Goal: Task Accomplishment & Management: Complete application form

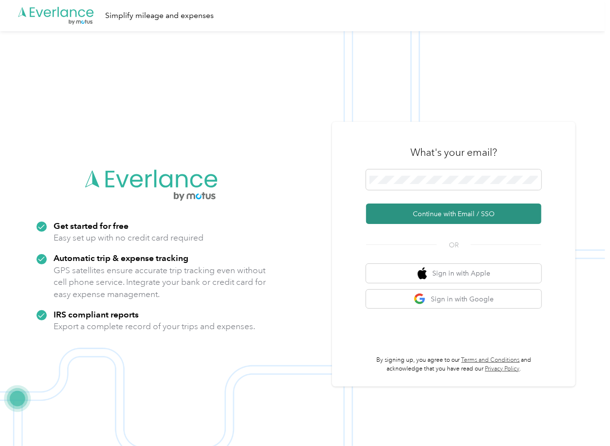
click at [392, 210] on button "Continue with Email / SSO" at bounding box center [453, 213] width 175 height 20
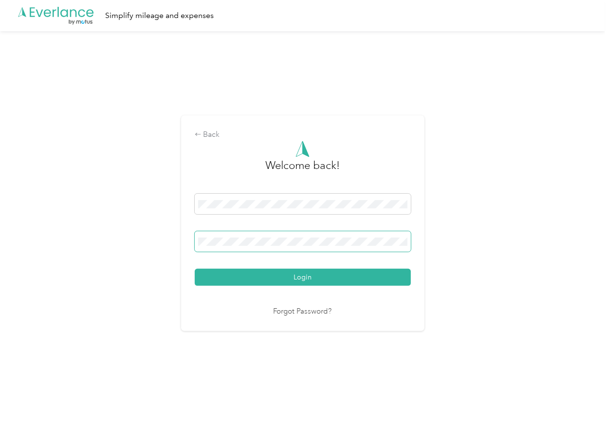
click at [290, 246] on span at bounding box center [303, 241] width 216 height 20
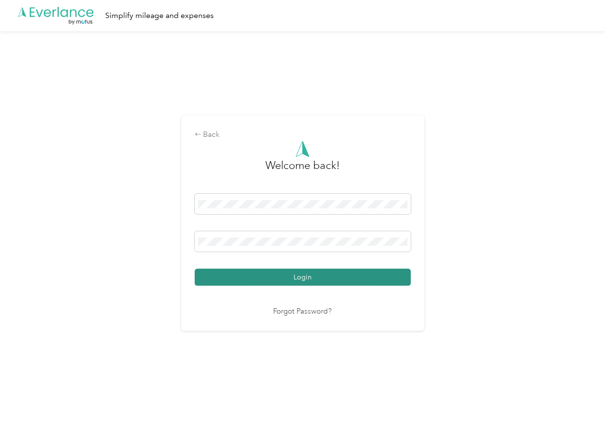
click at [224, 276] on button "Login" at bounding box center [303, 277] width 216 height 17
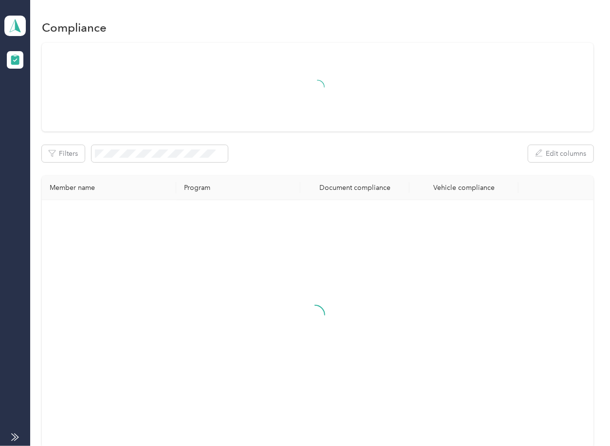
click at [274, 177] on th "Program" at bounding box center [238, 188] width 124 height 24
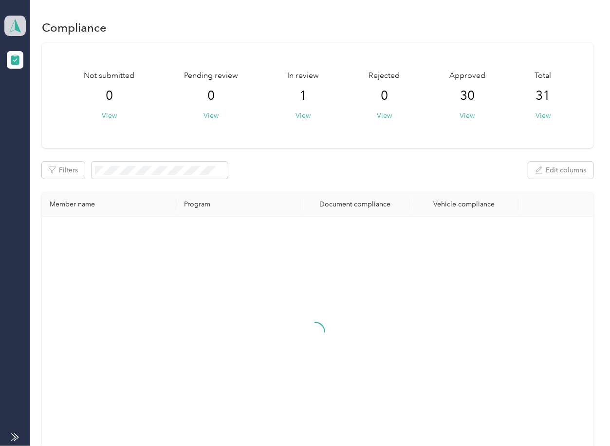
click at [18, 20] on icon at bounding box center [15, 26] width 15 height 14
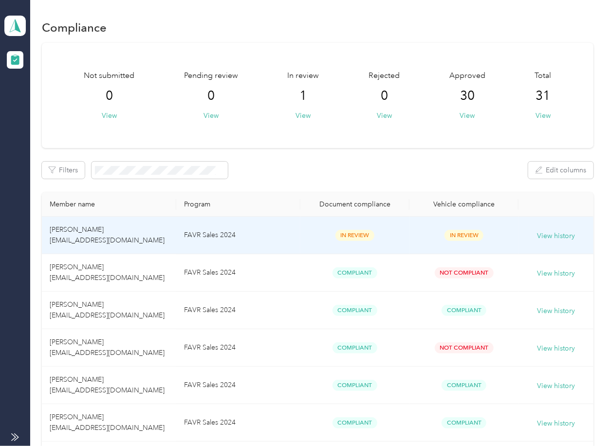
click at [195, 247] on td "FAVR Sales 2024" at bounding box center [238, 235] width 124 height 37
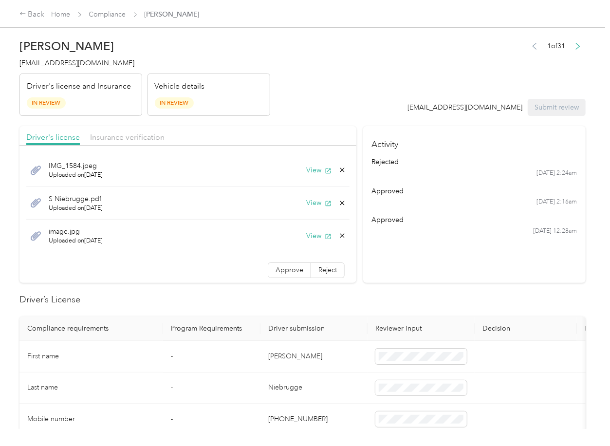
drag, startPoint x: 301, startPoint y: 169, endPoint x: 307, endPoint y: 190, distance: 22.3
click at [306, 169] on button "View" at bounding box center [318, 170] width 25 height 10
click at [306, 205] on button "View" at bounding box center [318, 203] width 25 height 10
click at [306, 234] on button "View" at bounding box center [318, 236] width 25 height 10
click at [275, 272] on span "Approve" at bounding box center [289, 270] width 28 height 8
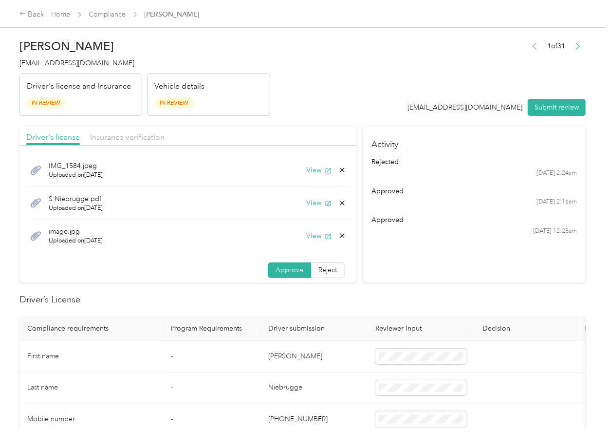
drag, startPoint x: 134, startPoint y: 135, endPoint x: 229, endPoint y: 151, distance: 96.7
click at [134, 135] on span "Insurance verification" at bounding box center [127, 136] width 74 height 9
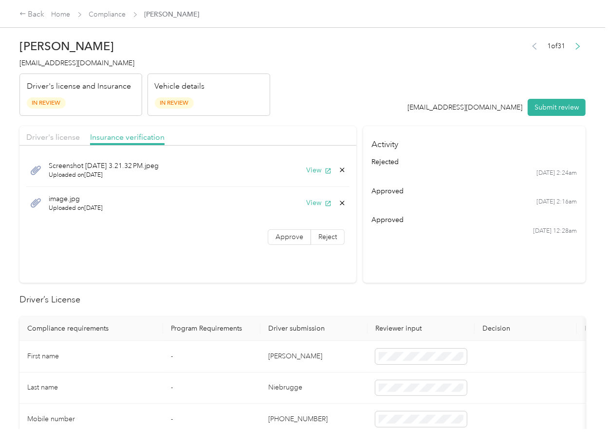
click at [307, 164] on div "Screenshot [DATE] 3.21.32 PM.jpeg Uploaded on [DATE] View" at bounding box center [187, 170] width 323 height 33
click at [311, 169] on button "View" at bounding box center [318, 170] width 25 height 10
click at [314, 205] on button "View" at bounding box center [318, 203] width 25 height 10
drag, startPoint x: 281, startPoint y: 234, endPoint x: 280, endPoint y: 240, distance: 6.3
click at [281, 234] on span "Approve" at bounding box center [289, 237] width 28 height 8
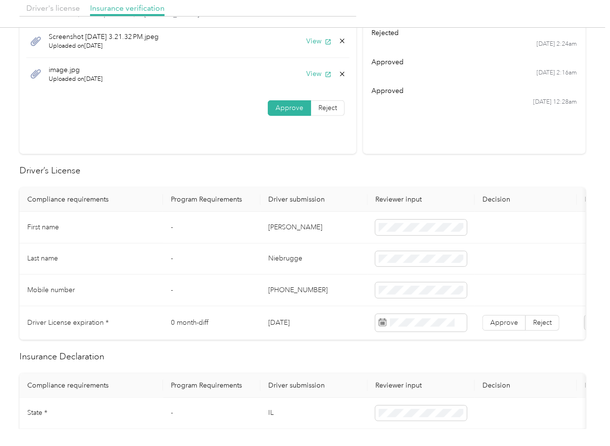
scroll to position [129, 0]
click at [285, 319] on td "[DATE]" at bounding box center [313, 323] width 107 height 34
copy td "[DATE]"
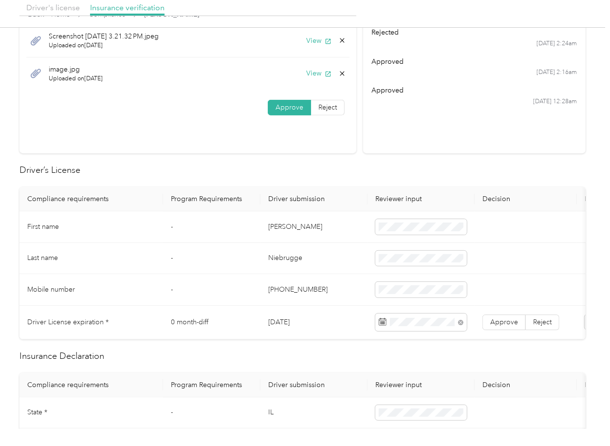
drag, startPoint x: 328, startPoint y: 222, endPoint x: 431, endPoint y: 297, distance: 127.5
click at [328, 226] on td "[PERSON_NAME]" at bounding box center [313, 227] width 107 height 32
click at [500, 319] on span "Approve" at bounding box center [504, 322] width 28 height 8
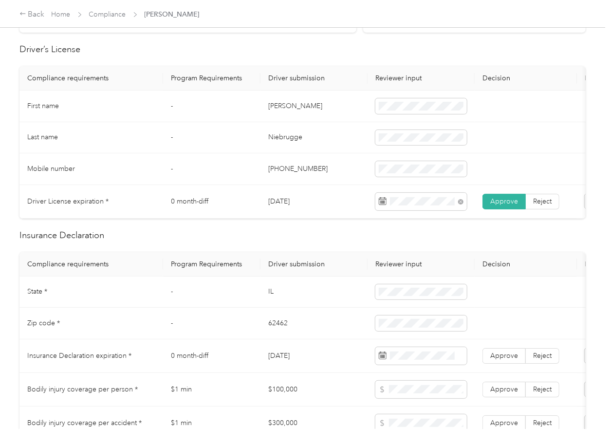
scroll to position [324, 0]
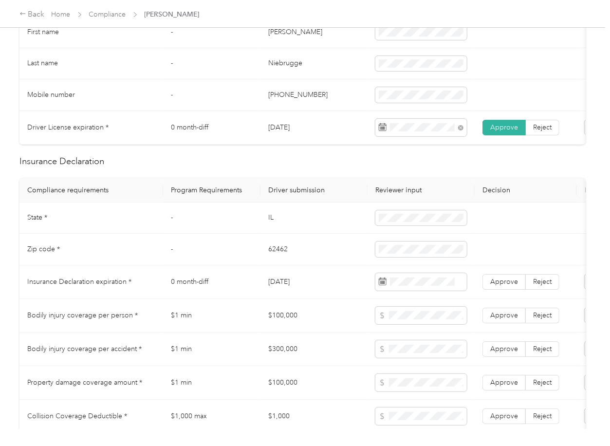
click at [269, 224] on td "IL" at bounding box center [313, 218] width 107 height 32
copy td "IL"
click at [275, 257] on td "62462" at bounding box center [313, 250] width 107 height 32
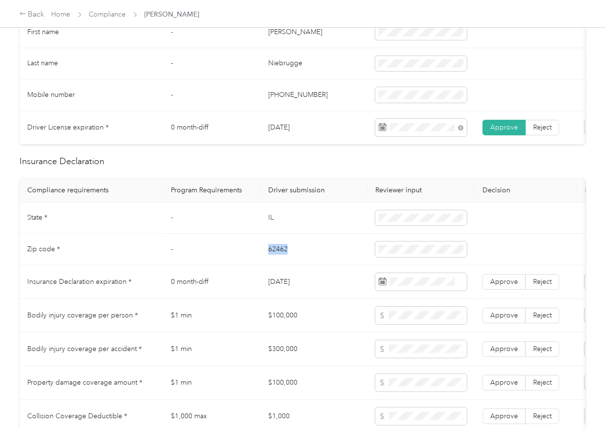
click at [275, 257] on td "62462" at bounding box center [313, 250] width 107 height 32
copy td "62462"
click at [330, 299] on td "[DATE]" at bounding box center [313, 282] width 107 height 34
click at [336, 265] on td "62462" at bounding box center [313, 250] width 107 height 32
click at [503, 286] on span "Approve" at bounding box center [504, 281] width 28 height 8
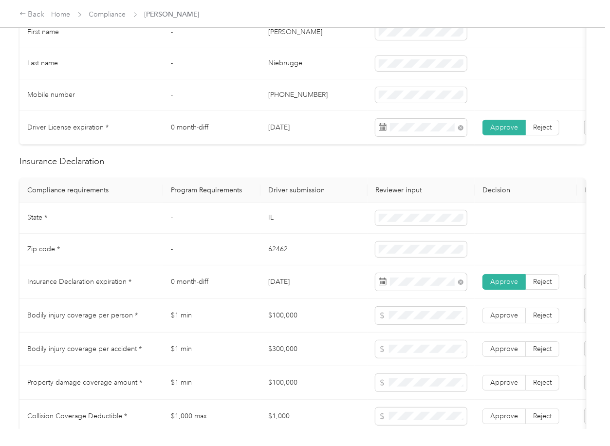
click at [248, 299] on td "0 month-diff" at bounding box center [211, 282] width 97 height 34
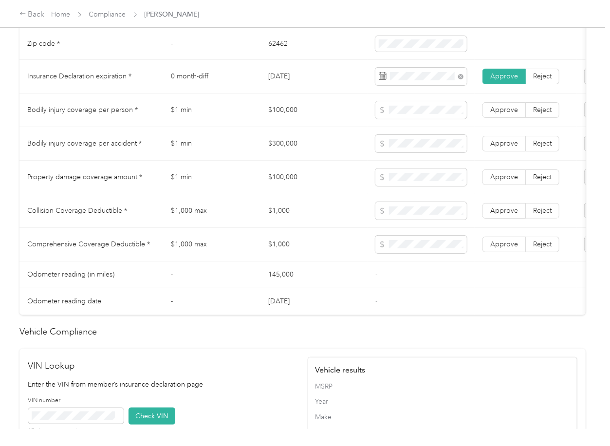
scroll to position [779, 0]
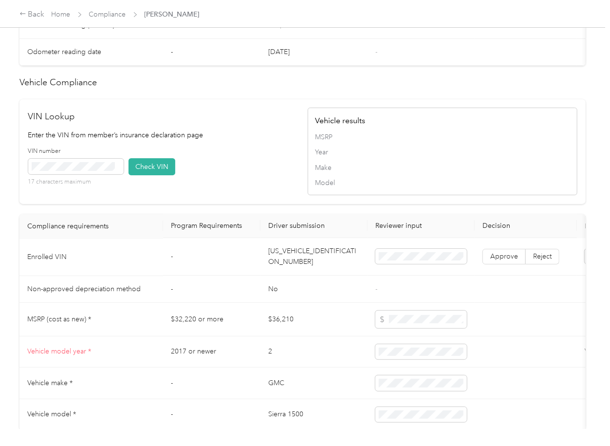
click at [290, 267] on td "[US_VEHICLE_IDENTIFICATION_NUMBER]" at bounding box center [313, 256] width 107 height 37
copy td "[US_VEHICLE_IDENTIFICATION_NUMBER]"
click at [248, 148] on div "VIN Lookup Enter the VIN from member’s insurance declaration page VIN number 17…" at bounding box center [163, 151] width 270 height 83
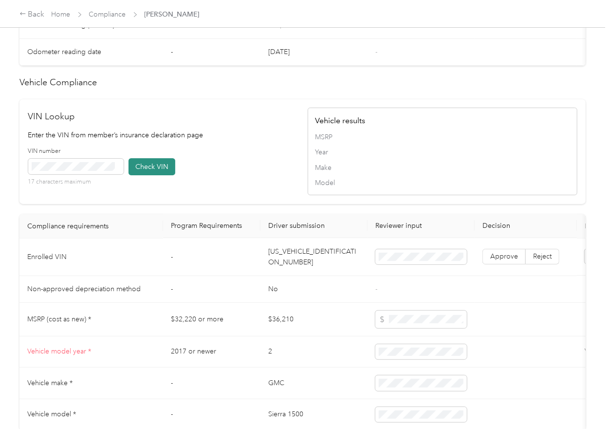
click at [141, 175] on button "Check VIN" at bounding box center [151, 166] width 47 height 17
click at [516, 265] on label "Approve" at bounding box center [503, 257] width 43 height 16
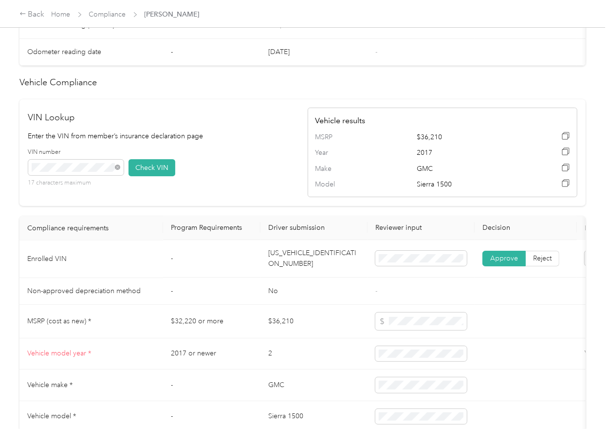
scroll to position [886, 0]
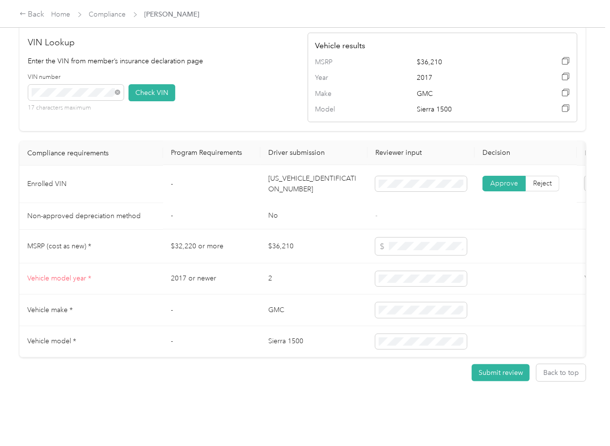
drag, startPoint x: 285, startPoint y: 194, endPoint x: 254, endPoint y: 194, distance: 31.1
click at [285, 203] on td "No" at bounding box center [313, 216] width 107 height 27
click at [243, 89] on div "VIN number 17 characters maximum Check VIN" at bounding box center [163, 96] width 270 height 46
click at [181, 294] on td "-" at bounding box center [211, 310] width 97 height 32
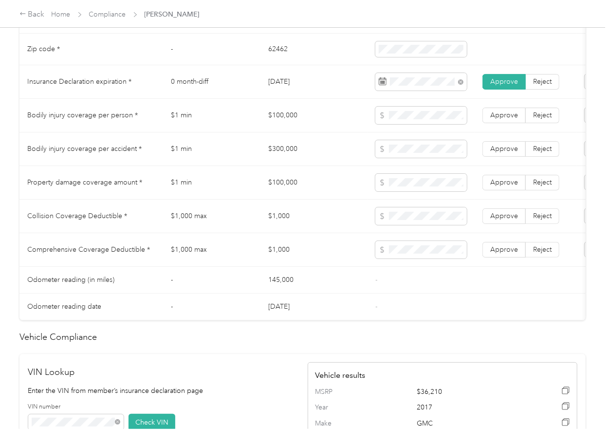
scroll to position [497, 0]
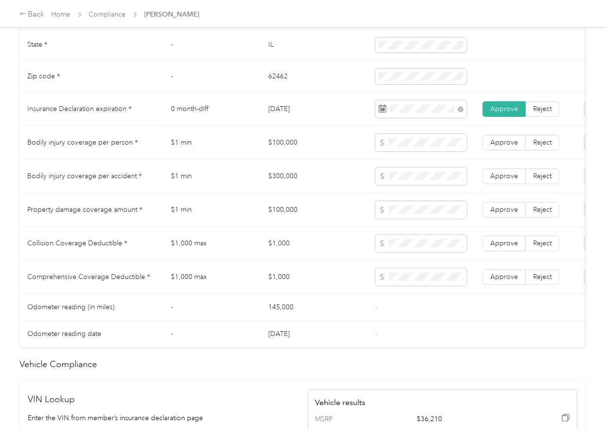
click at [280, 145] on td "$100,000" at bounding box center [313, 143] width 107 height 34
copy td "$100,000"
click at [401, 219] on span at bounding box center [420, 210] width 91 height 18
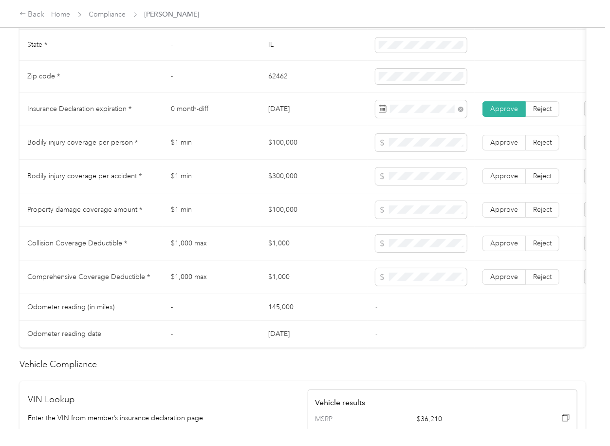
click at [293, 183] on td "$300,000" at bounding box center [313, 177] width 107 height 34
click at [282, 183] on td "$300,000" at bounding box center [313, 177] width 107 height 34
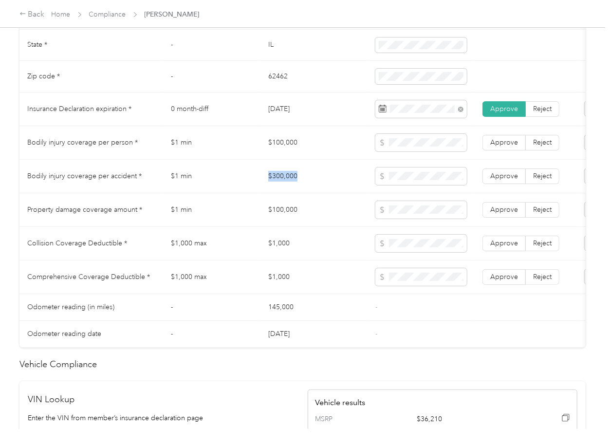
copy td "$300,000"
click at [492, 180] on span "Approve" at bounding box center [504, 176] width 28 height 8
click at [503, 146] on span "Approve" at bounding box center [504, 142] width 28 height 8
click at [508, 214] on span "Approve" at bounding box center [504, 209] width 28 height 8
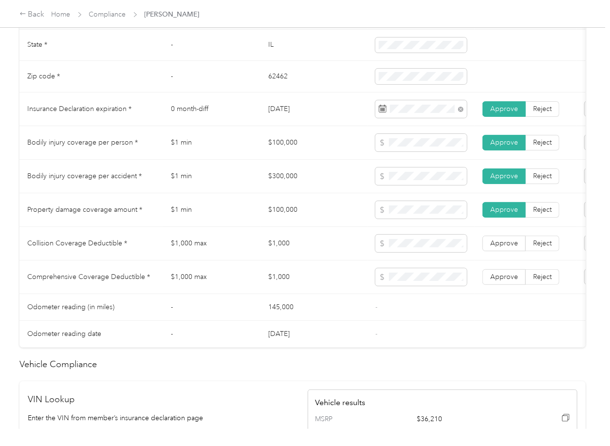
click at [283, 249] on td "$1,000" at bounding box center [313, 244] width 107 height 34
copy td "$1,000"
click at [399, 252] on span at bounding box center [420, 244] width 91 height 18
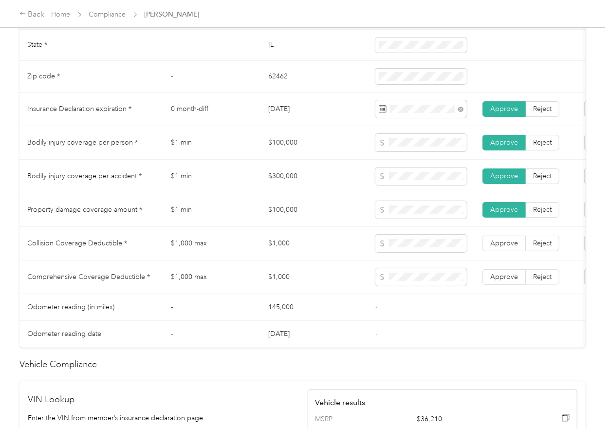
click at [479, 285] on td "Approve Reject" at bounding box center [526, 277] width 102 height 34
click at [506, 251] on label "Approve" at bounding box center [503, 244] width 43 height 16
click at [504, 281] on span "Approve" at bounding box center [504, 277] width 28 height 8
click at [285, 225] on td "$100,000" at bounding box center [313, 210] width 107 height 34
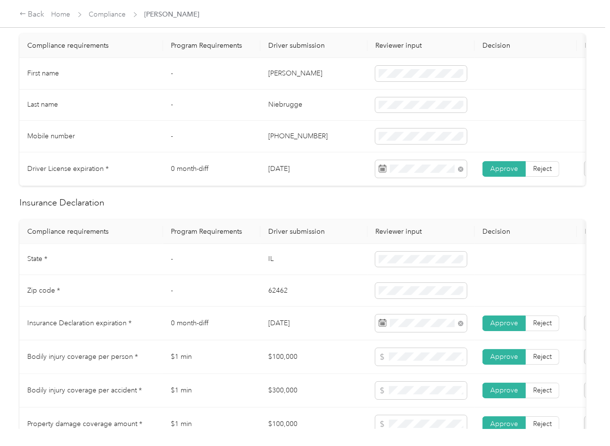
scroll to position [0, 0]
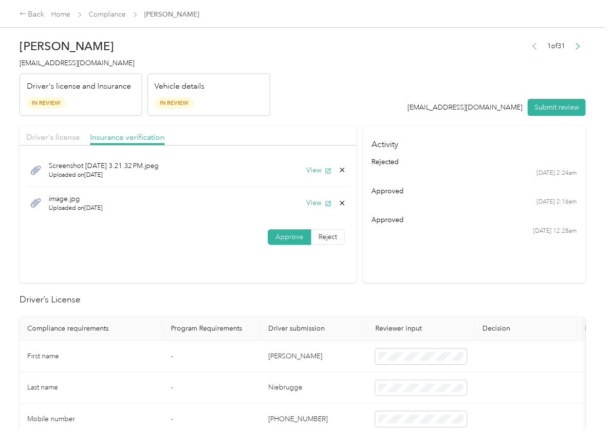
click at [339, 202] on icon at bounding box center [342, 203] width 8 height 8
click at [323, 207] on button "Yes" at bounding box center [314, 210] width 19 height 16
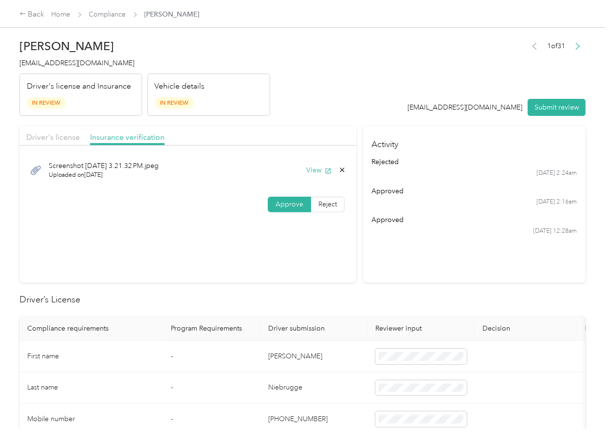
click at [340, 170] on icon at bounding box center [342, 170] width 4 height 4
click at [326, 174] on div "Delete this file? No Yes" at bounding box center [291, 170] width 80 height 43
click at [338, 169] on icon at bounding box center [342, 170] width 8 height 8
click at [313, 174] on button "Yes" at bounding box center [314, 178] width 19 height 16
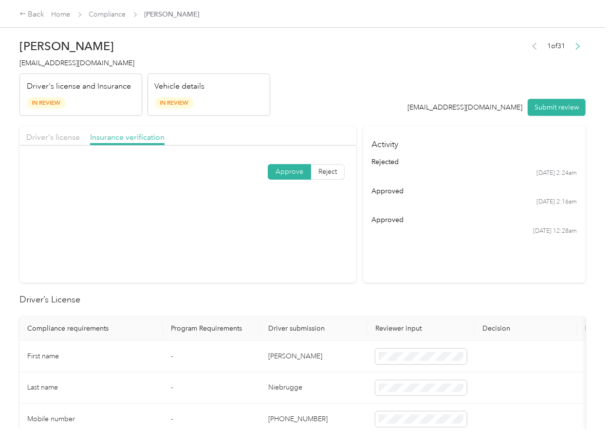
click at [58, 142] on div "Driver's license" at bounding box center [53, 137] width 54 height 12
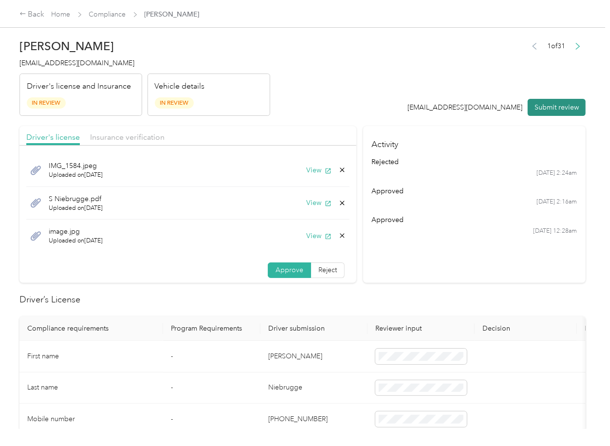
click at [544, 104] on button "Submit review" at bounding box center [557, 107] width 58 height 17
click at [64, 59] on span "[EMAIL_ADDRESS][DOMAIN_NAME]" at bounding box center [76, 63] width 115 height 8
click at [63, 59] on span "[EMAIL_ADDRESS][DOMAIN_NAME]" at bounding box center [76, 63] width 115 height 8
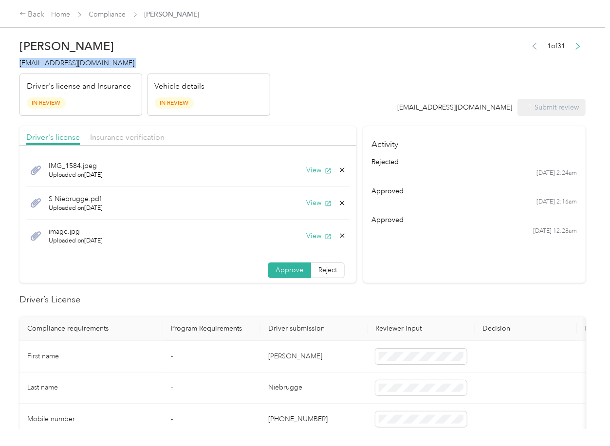
copy span "[EMAIL_ADDRESS][DOMAIN_NAME]"
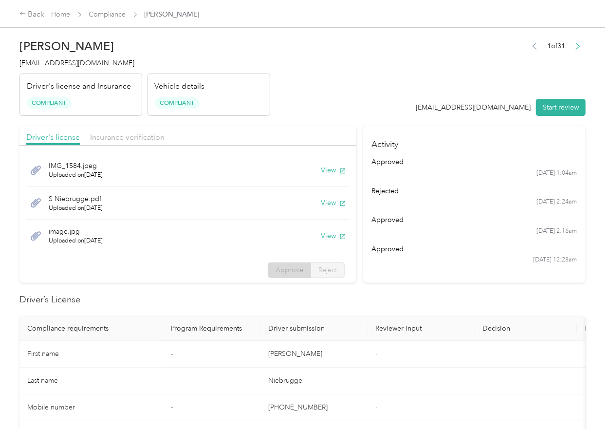
click at [399, 303] on h2 "Driver’s License" at bounding box center [302, 299] width 566 height 13
click at [325, 169] on button "View" at bounding box center [333, 169] width 25 height 10
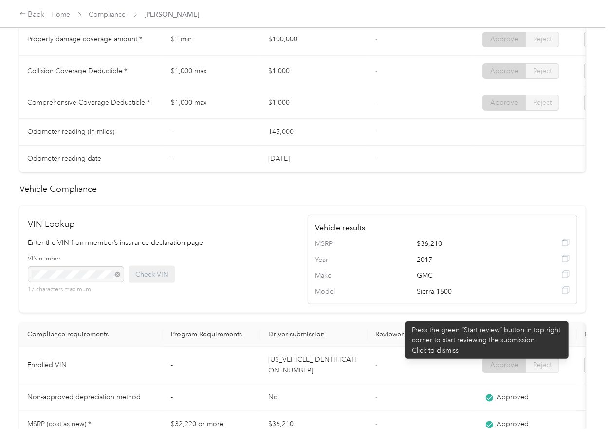
scroll to position [779, 0]
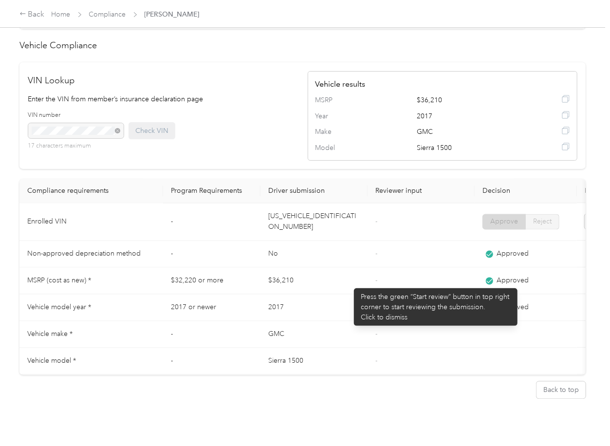
click at [349, 283] on td "$36,210" at bounding box center [313, 281] width 107 height 27
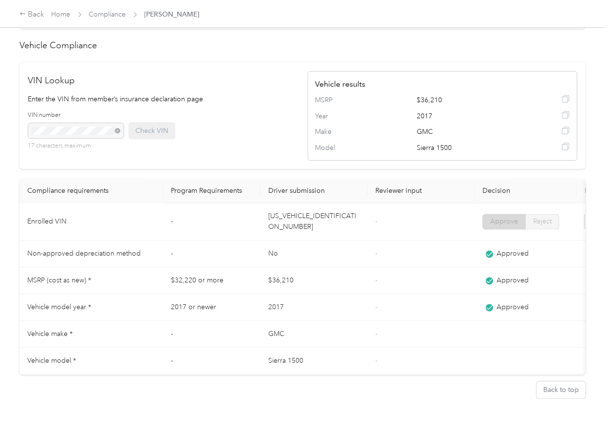
click at [349, 263] on td "No" at bounding box center [313, 254] width 107 height 27
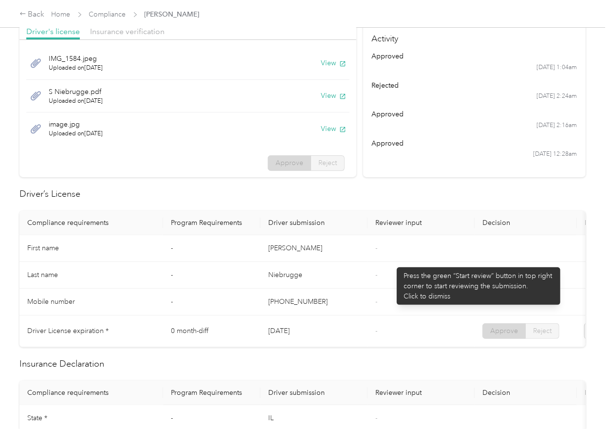
scroll to position [0, 0]
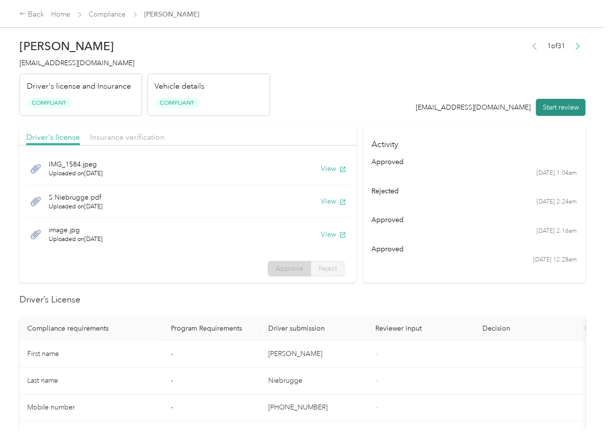
click at [556, 100] on button "Start review" at bounding box center [561, 107] width 50 height 17
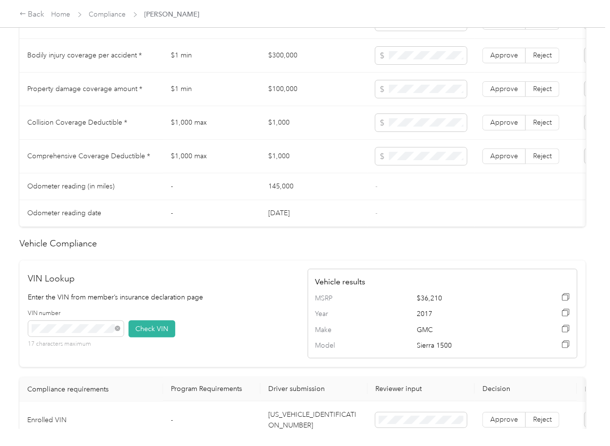
scroll to position [714, 0]
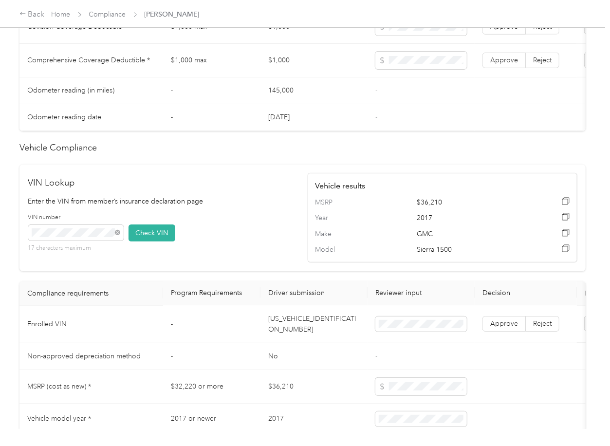
click at [278, 238] on div "VIN number 17 characters maximum Check VIN" at bounding box center [163, 236] width 270 height 46
click at [154, 241] on button "Check VIN" at bounding box center [151, 232] width 47 height 17
click at [510, 328] on span "Approve" at bounding box center [504, 324] width 28 height 8
click at [268, 259] on div "VIN number 17 characters maximum Check VIN" at bounding box center [163, 236] width 270 height 46
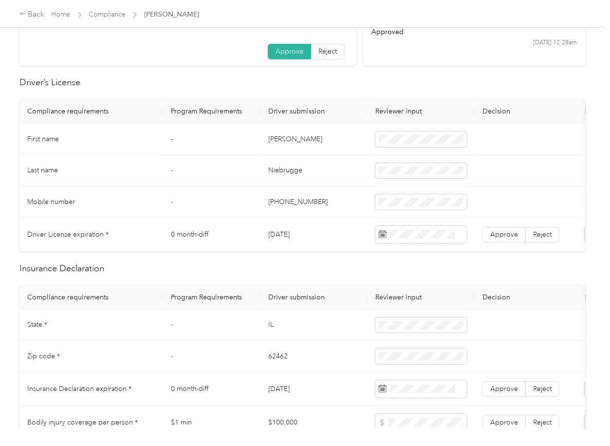
scroll to position [195, 0]
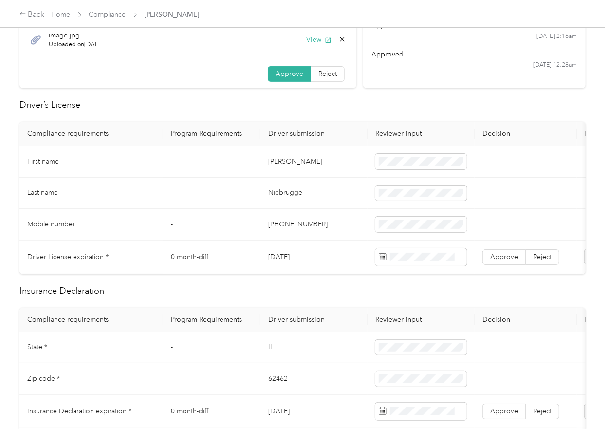
click at [298, 263] on td "[DATE]" at bounding box center [313, 257] width 107 height 34
copy td "[DATE]"
click at [510, 259] on span "Approve" at bounding box center [504, 257] width 28 height 8
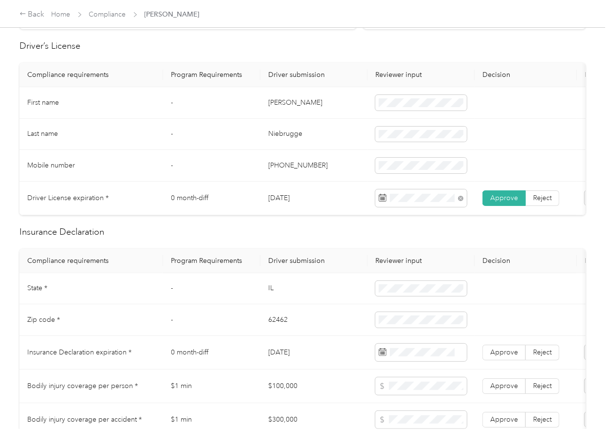
scroll to position [389, 0]
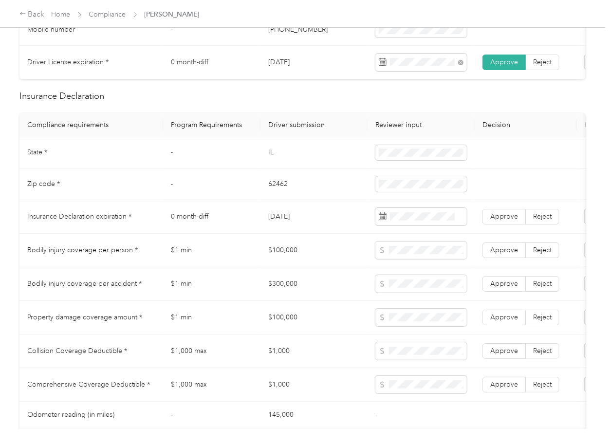
click at [266, 158] on td "IL" at bounding box center [313, 153] width 107 height 32
copy td "IL"
click at [280, 199] on td "62462" at bounding box center [313, 184] width 107 height 32
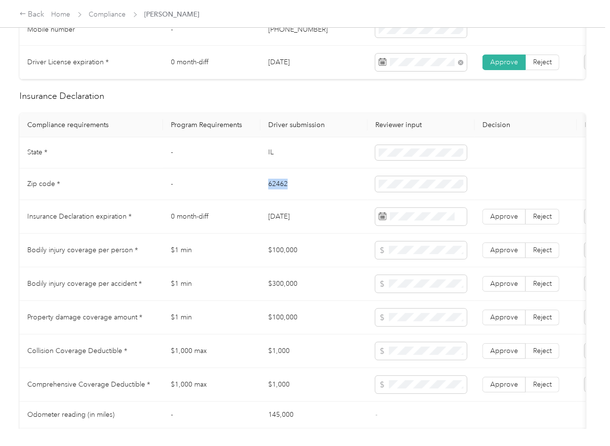
click at [280, 199] on td "62462" at bounding box center [313, 184] width 107 height 32
click at [422, 192] on span at bounding box center [420, 184] width 91 height 16
click at [279, 224] on td "[DATE]" at bounding box center [313, 217] width 107 height 34
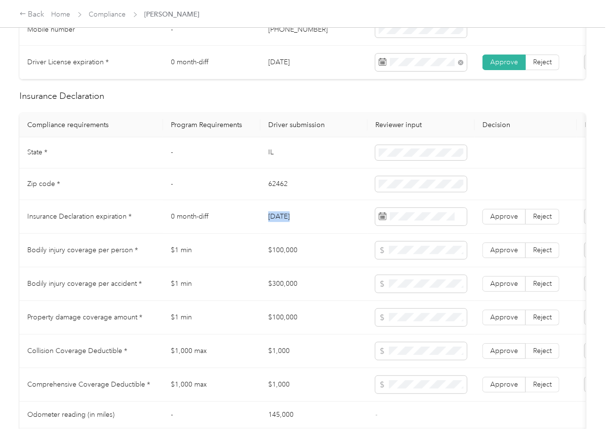
click at [279, 224] on td "[DATE]" at bounding box center [313, 217] width 107 height 34
click at [504, 220] on span "Approve" at bounding box center [504, 216] width 28 height 8
click at [285, 260] on td "$100,000" at bounding box center [313, 251] width 107 height 34
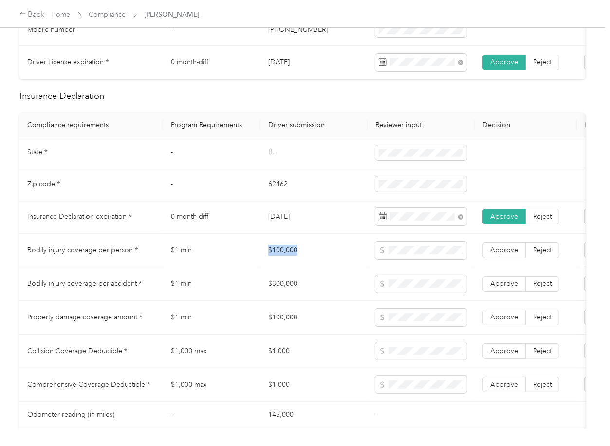
click at [285, 260] on td "$100,000" at bounding box center [313, 251] width 107 height 34
click at [427, 259] on span at bounding box center [420, 250] width 91 height 18
click at [284, 292] on td "$300,000" at bounding box center [313, 284] width 107 height 34
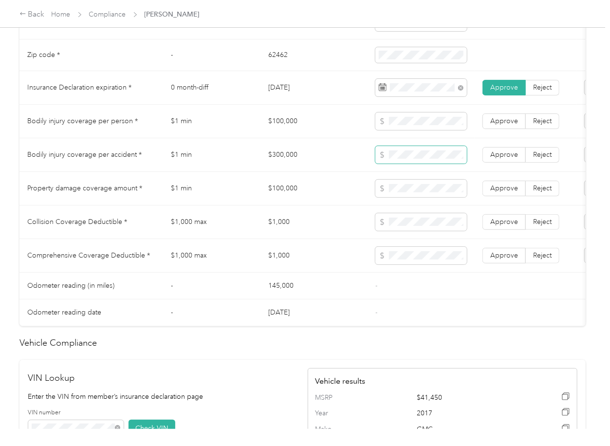
scroll to position [519, 0]
click at [265, 217] on td "$1,000" at bounding box center [313, 222] width 107 height 34
click at [284, 228] on td "$1,000" at bounding box center [313, 222] width 107 height 34
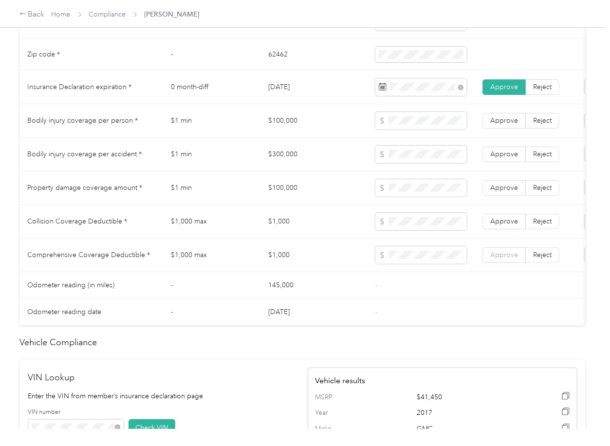
click at [510, 259] on span "Approve" at bounding box center [504, 255] width 28 height 8
click at [507, 229] on label "Approve" at bounding box center [503, 222] width 43 height 16
click at [506, 192] on span "Approve" at bounding box center [504, 187] width 28 height 8
click at [504, 158] on span "Approve" at bounding box center [504, 154] width 28 height 8
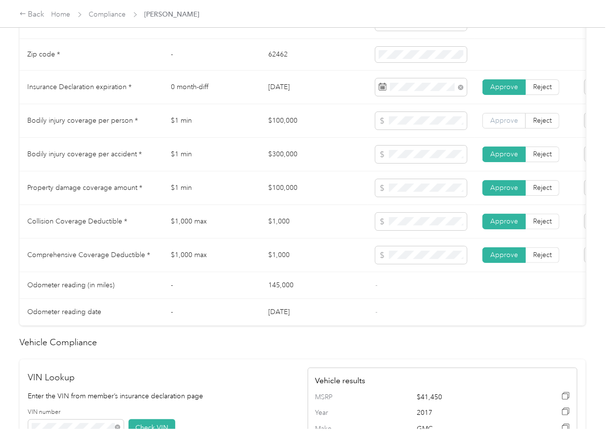
click at [504, 125] on span "Approve" at bounding box center [504, 120] width 28 height 8
click at [270, 216] on td "$1,000" at bounding box center [313, 222] width 107 height 34
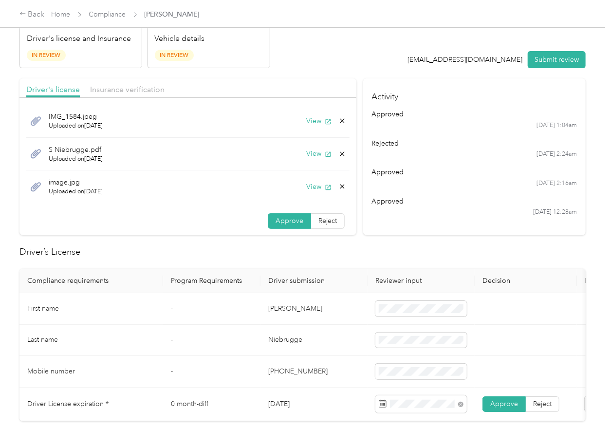
scroll to position [0, 0]
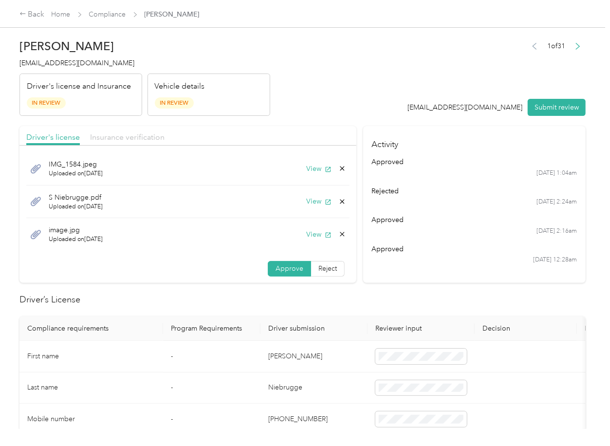
click at [106, 135] on span "Insurance verification" at bounding box center [127, 136] width 74 height 9
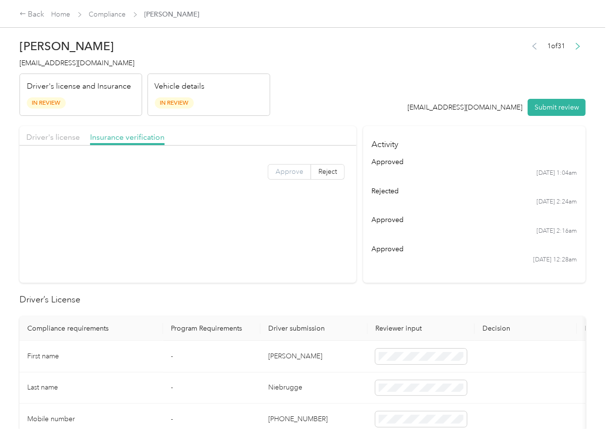
click at [289, 171] on span "Approve" at bounding box center [289, 171] width 28 height 8
click at [69, 135] on span "Driver's license" at bounding box center [53, 136] width 54 height 9
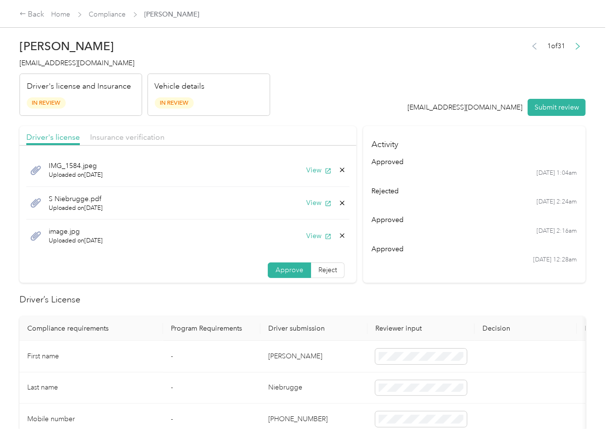
click at [549, 102] on button "Submit review" at bounding box center [557, 107] width 58 height 17
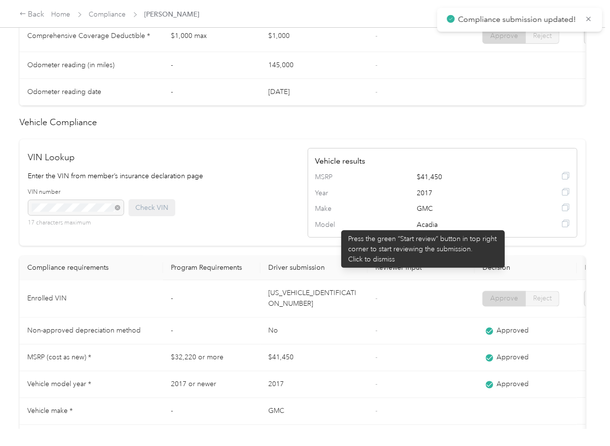
scroll to position [829, 0]
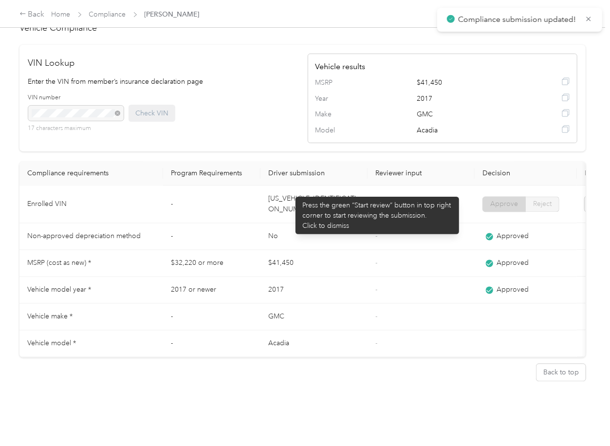
click at [291, 192] on td "[US_VEHICLE_IDENTIFICATION_NUMBER]" at bounding box center [313, 204] width 107 height 37
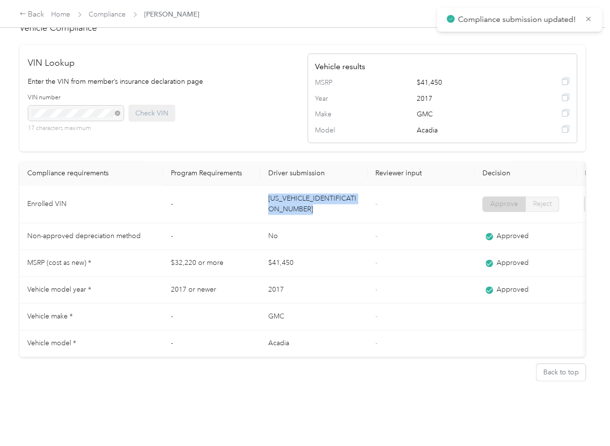
click at [291, 192] on td "[US_VEHICLE_IDENTIFICATION_NUMBER]" at bounding box center [313, 204] width 107 height 37
click at [350, 223] on td "No" at bounding box center [313, 236] width 107 height 27
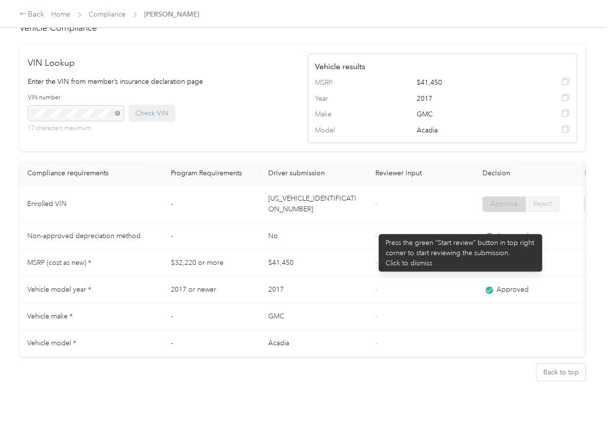
scroll to position [505, 0]
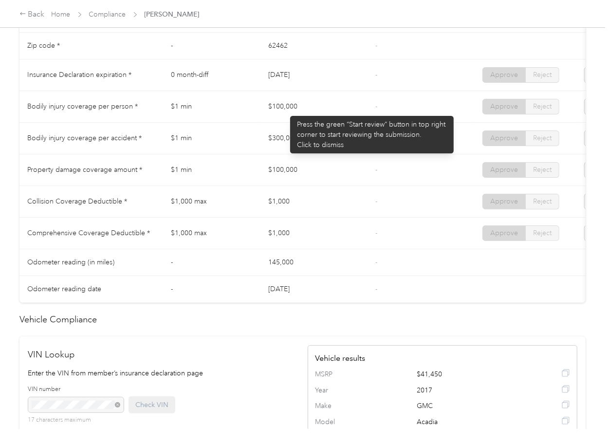
drag, startPoint x: 285, startPoint y: 111, endPoint x: 293, endPoint y: 117, distance: 10.4
click at [293, 113] on tr "Bodily injury coverage per person * $1 min $100,000 - Approve Reject" at bounding box center [362, 107] width 686 height 32
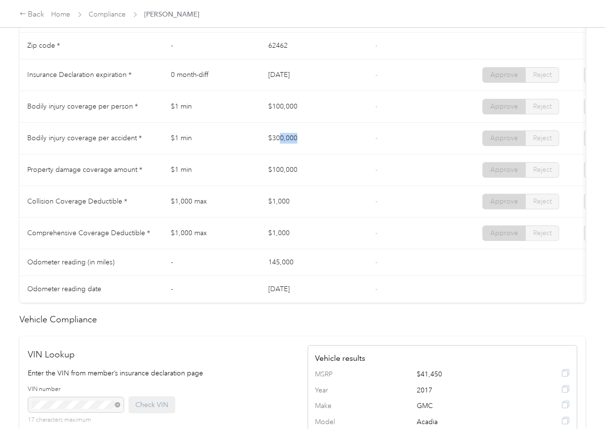
click at [321, 151] on td "$300,000" at bounding box center [313, 139] width 107 height 32
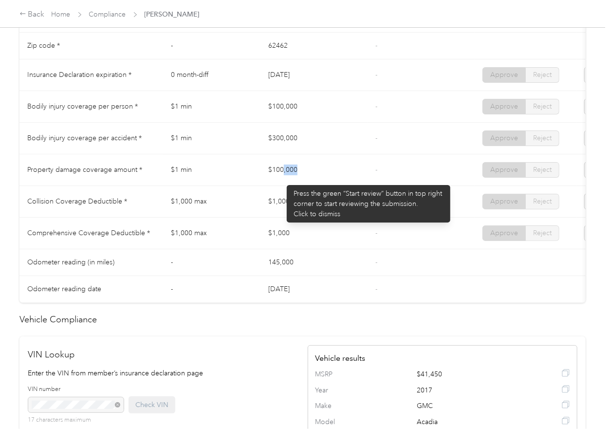
drag, startPoint x: 282, startPoint y: 180, endPoint x: 341, endPoint y: 185, distance: 59.1
click at [340, 184] on td "$100,000" at bounding box center [313, 170] width 107 height 32
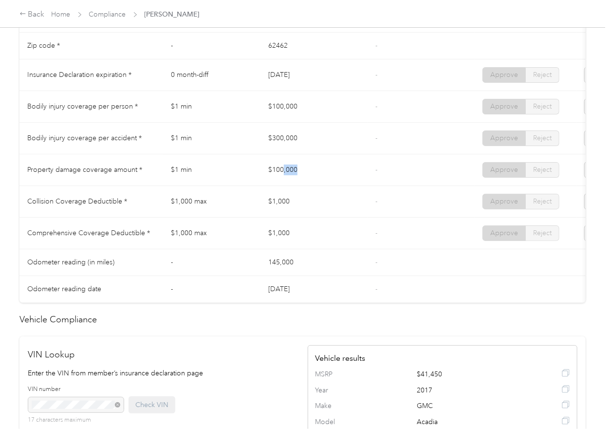
click at [341, 185] on td "$100,000" at bounding box center [313, 170] width 107 height 32
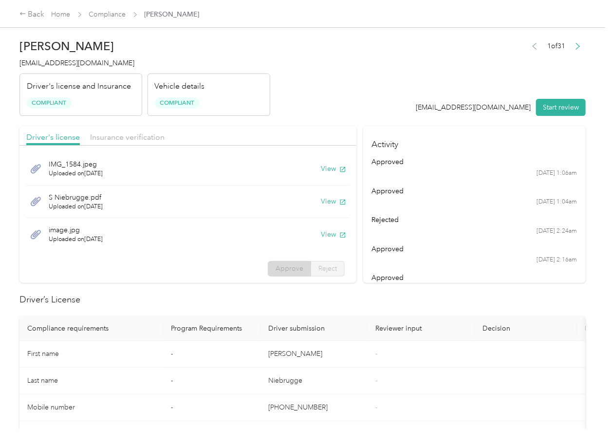
scroll to position [0, 0]
click at [101, 14] on link "Compliance" at bounding box center [107, 14] width 37 height 8
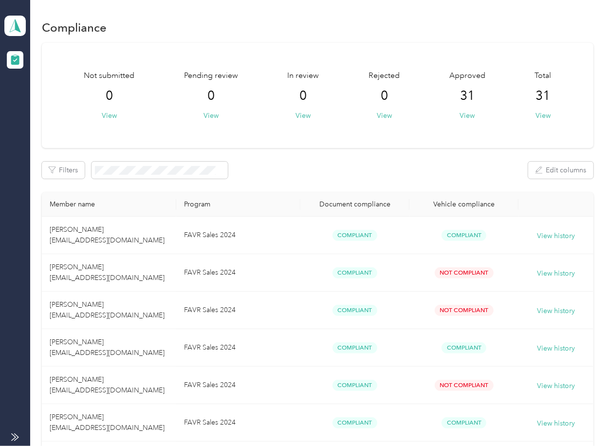
click at [325, 173] on div "Filters Edit columns" at bounding box center [317, 170] width 551 height 17
drag, startPoint x: 1, startPoint y: 16, endPoint x: 36, endPoint y: 31, distance: 37.5
click at [2, 16] on aside "Donnewald Distributing Team dashboard" at bounding box center [15, 223] width 30 height 446
click at [19, 26] on icon at bounding box center [15, 26] width 15 height 14
click at [38, 104] on div "Log out" at bounding box center [31, 101] width 37 height 10
